Goal: Check status: Check status

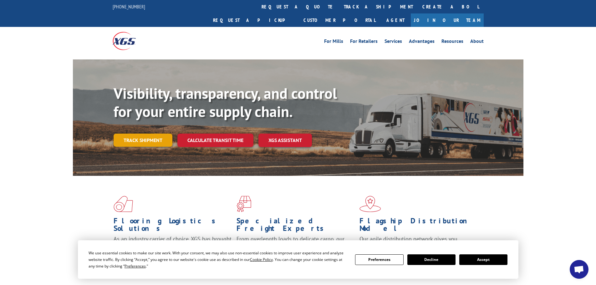
click at [148, 134] on link "Track shipment" at bounding box center [143, 140] width 59 height 13
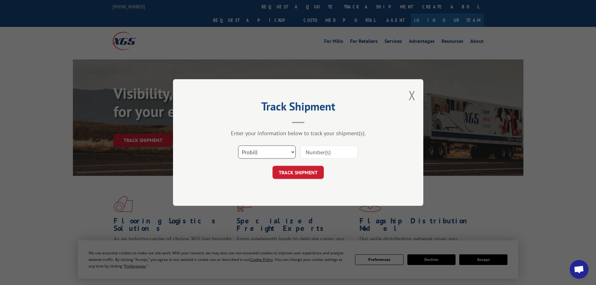
click at [255, 152] on select "Select category... Probill BOL PO" at bounding box center [267, 152] width 58 height 13
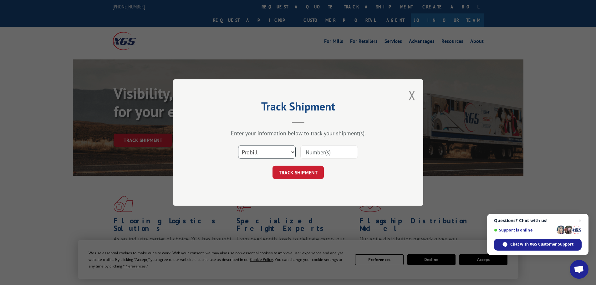
select select "bol"
click at [238, 146] on select "Select category... Probill BOL PO" at bounding box center [267, 152] width 58 height 13
click at [312, 153] on input at bounding box center [330, 152] width 58 height 13
paste input "5549116"
type input "5549116"
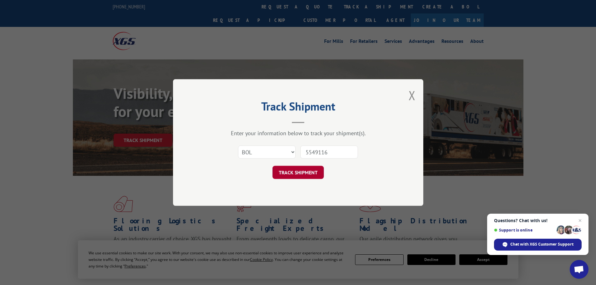
click at [287, 166] on button "TRACK SHIPMENT" at bounding box center [298, 172] width 51 height 13
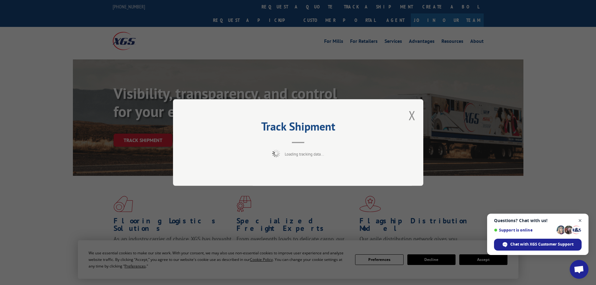
click at [579, 221] on span "Close chat" at bounding box center [581, 221] width 8 height 8
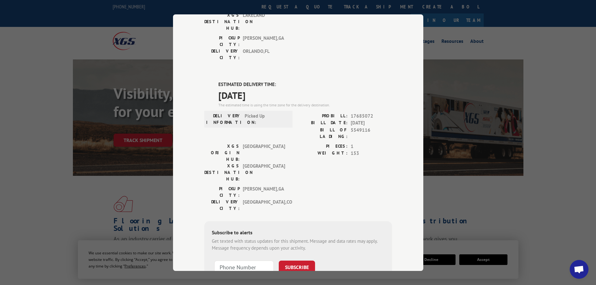
scroll to position [125, 0]
